Goal: Find specific page/section: Find specific page/section

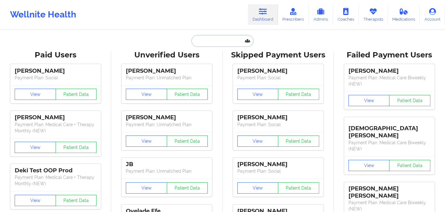
click at [206, 40] on input "text" at bounding box center [223, 41] width 62 height 12
paste input "[PERSON_NAME]"
type input "[PERSON_NAME]"
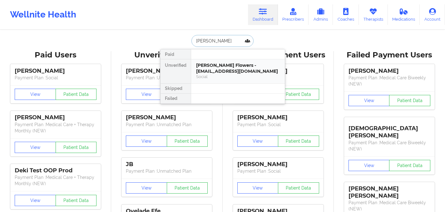
click at [216, 63] on div "[PERSON_NAME] Flowers - [EMAIL_ADDRESS][DOMAIN_NAME]" at bounding box center [238, 69] width 84 height 12
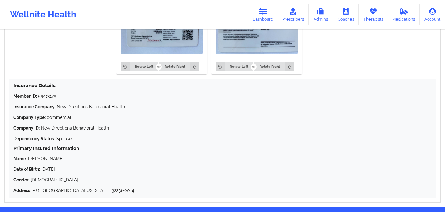
scroll to position [521, 0]
